Goal: Book appointment/travel/reservation

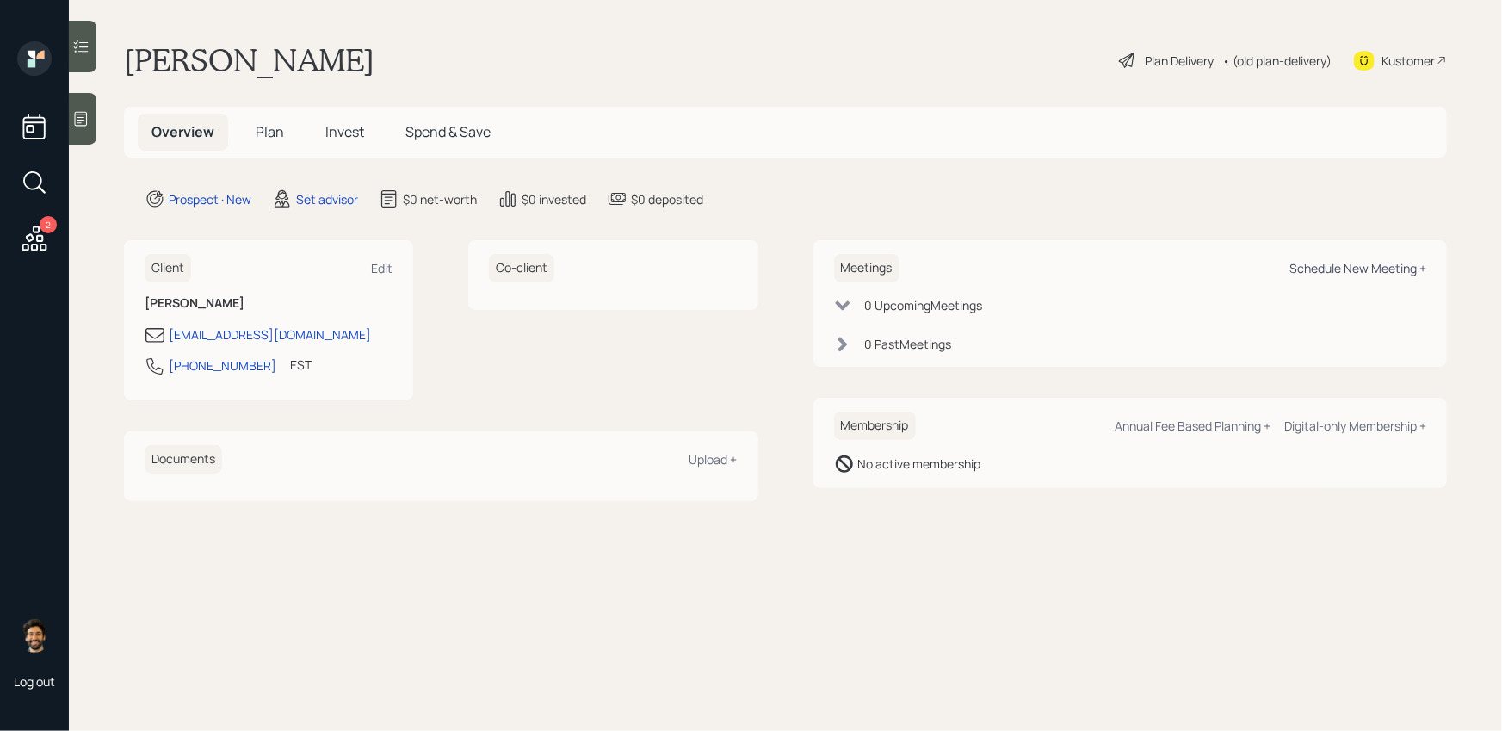
click at [1322, 267] on div "Schedule New Meeting +" at bounding box center [1358, 268] width 137 height 16
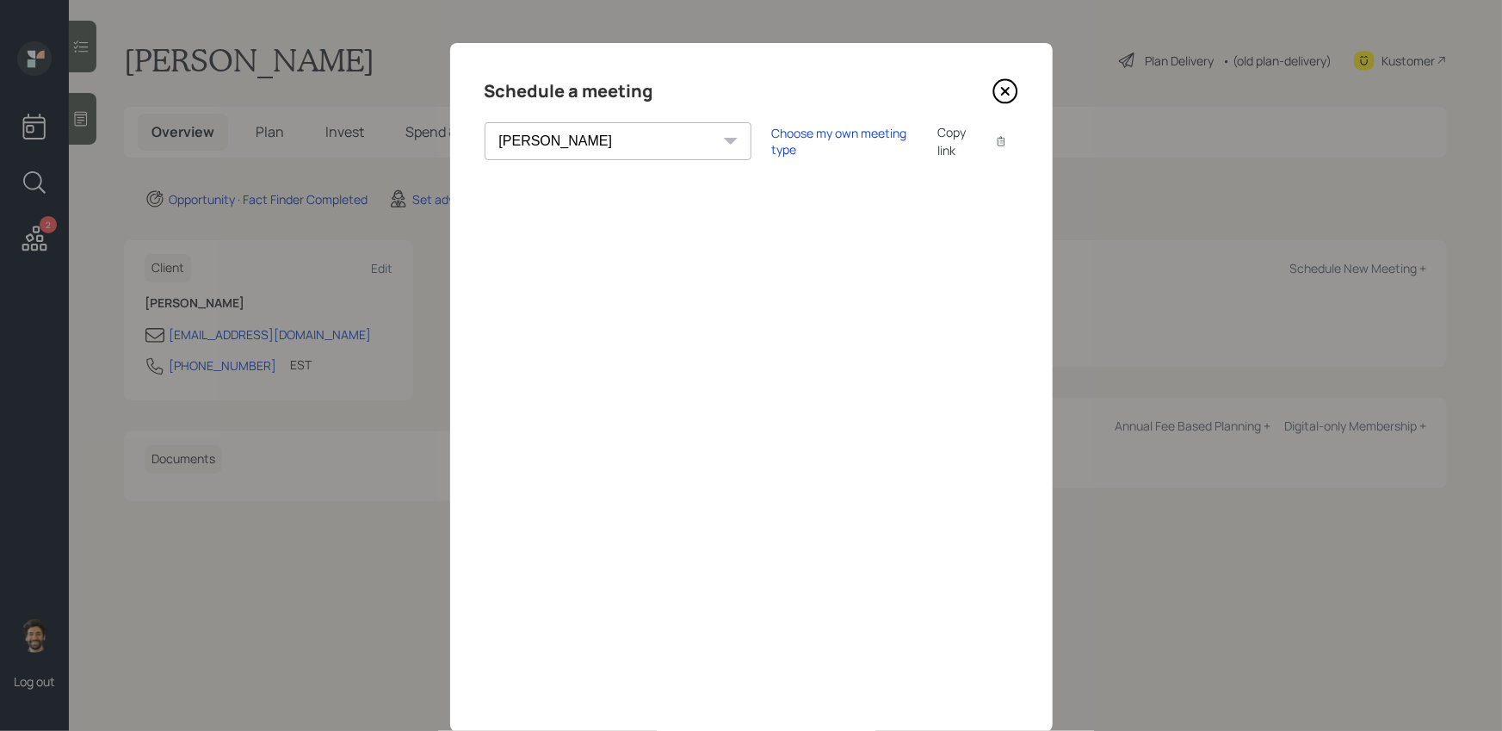
click at [568, 139] on select "[PERSON_NAME] [PERSON_NAME] [PERSON_NAME] [PERSON_NAME] [PERSON_NAME] [PERSON_N…" at bounding box center [618, 141] width 267 height 38
select select "f14b762f-c7c2-4b89-9227-8fa891345eea"
click at [485, 122] on select "[PERSON_NAME] [PERSON_NAME] [PERSON_NAME] [PERSON_NAME] [PERSON_NAME] [PERSON_N…" at bounding box center [618, 141] width 267 height 38
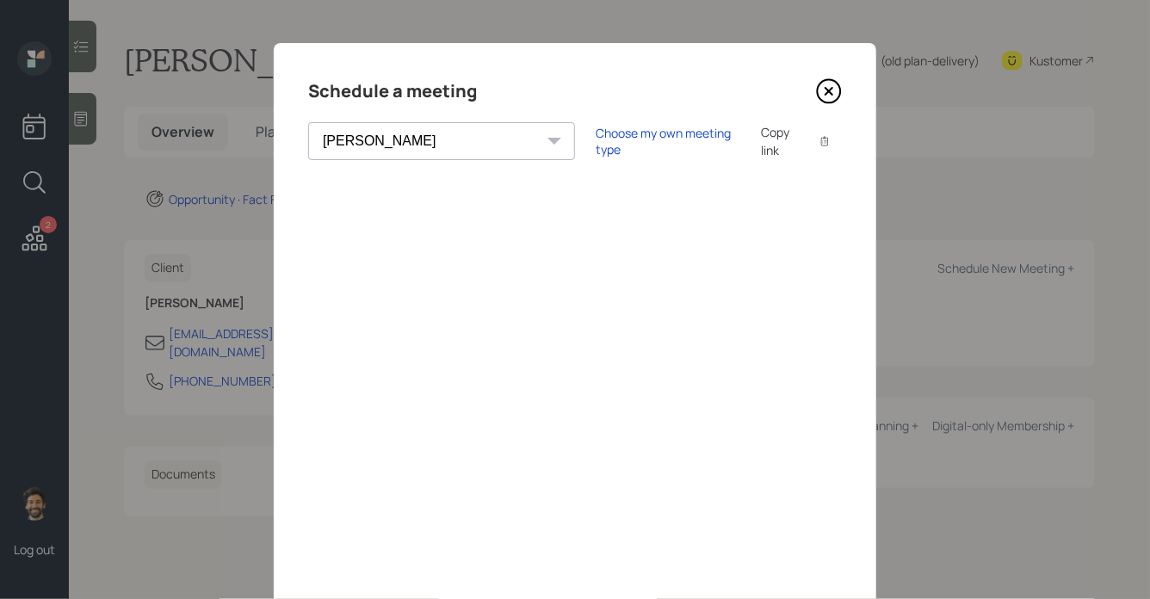
click at [826, 83] on icon at bounding box center [829, 91] width 26 height 26
